Goal: Task Accomplishment & Management: Manage account settings

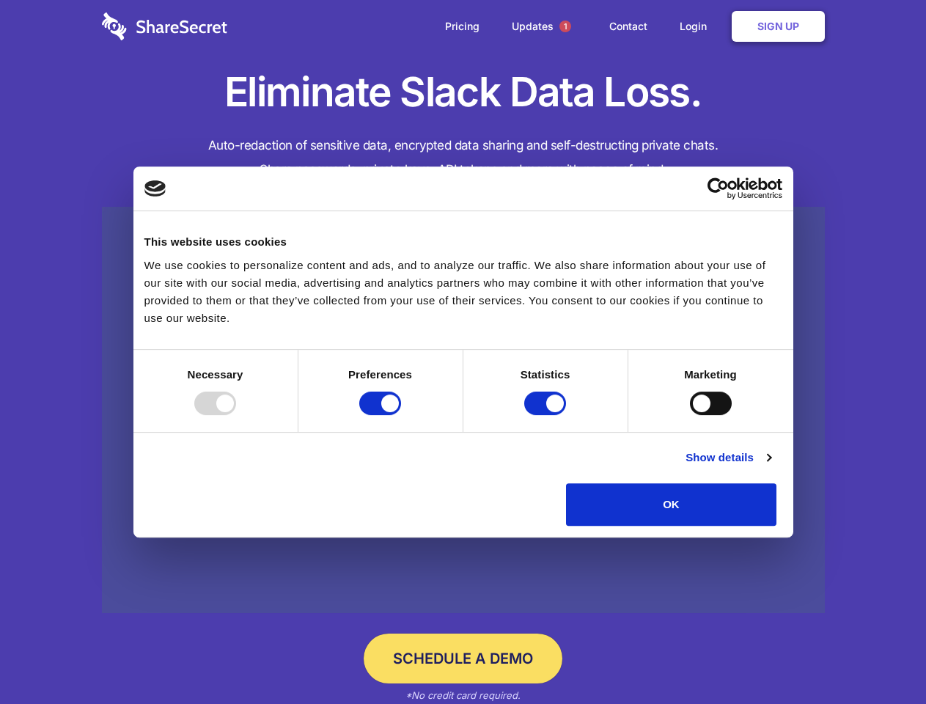
click at [236, 415] on div at bounding box center [215, 403] width 42 height 23
click at [401, 415] on input "Preferences" at bounding box center [380, 403] width 42 height 23
checkbox input "false"
click at [547, 415] on input "Statistics" at bounding box center [545, 403] width 42 height 23
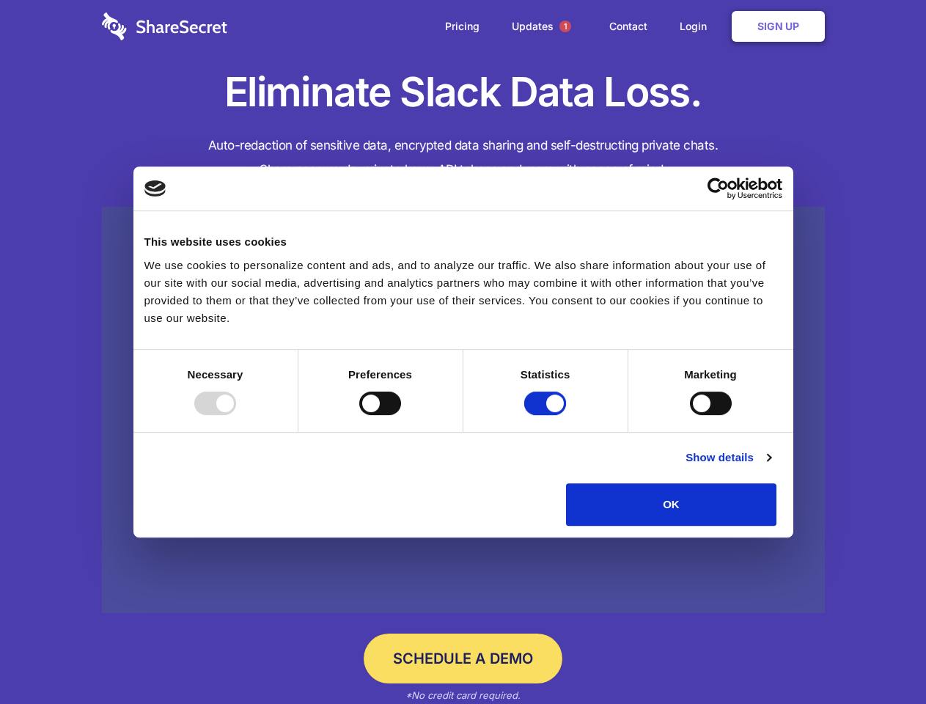
checkbox input "false"
click at [690, 415] on input "Marketing" at bounding box center [711, 403] width 42 height 23
checkbox input "true"
